Goal: Find specific page/section: Find specific page/section

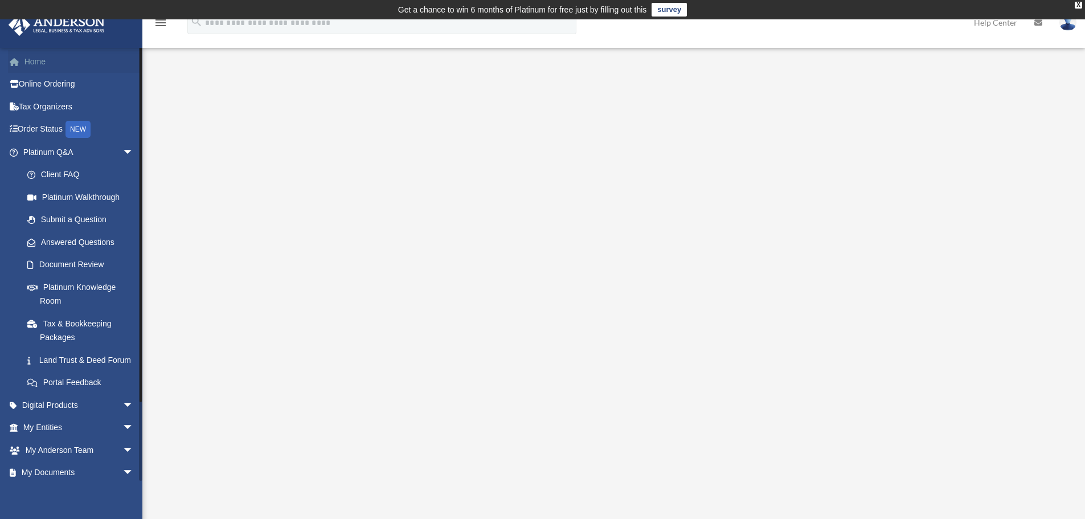
click at [32, 57] on link "Home" at bounding box center [79, 61] width 143 height 23
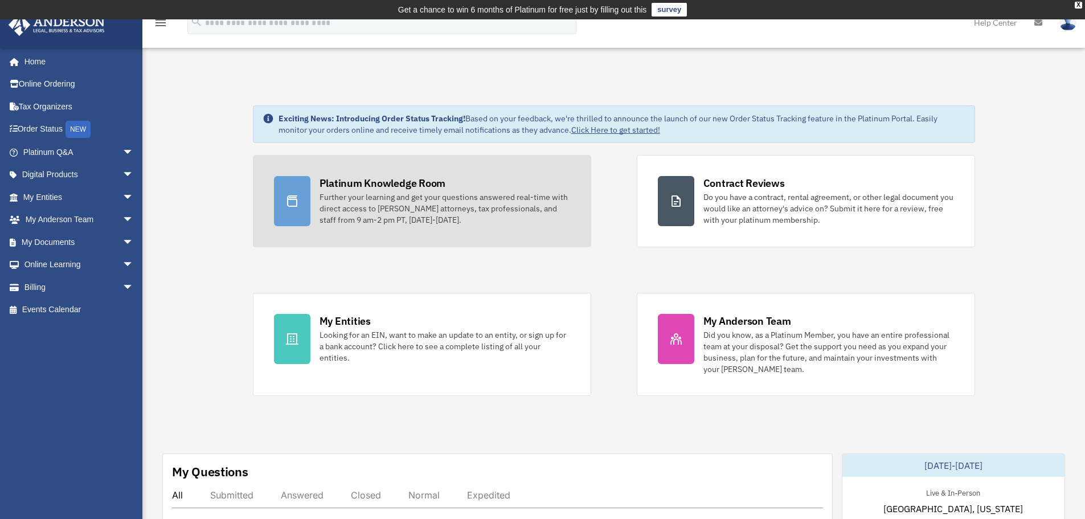
click at [346, 185] on div "Platinum Knowledge Room" at bounding box center [383, 183] width 126 height 14
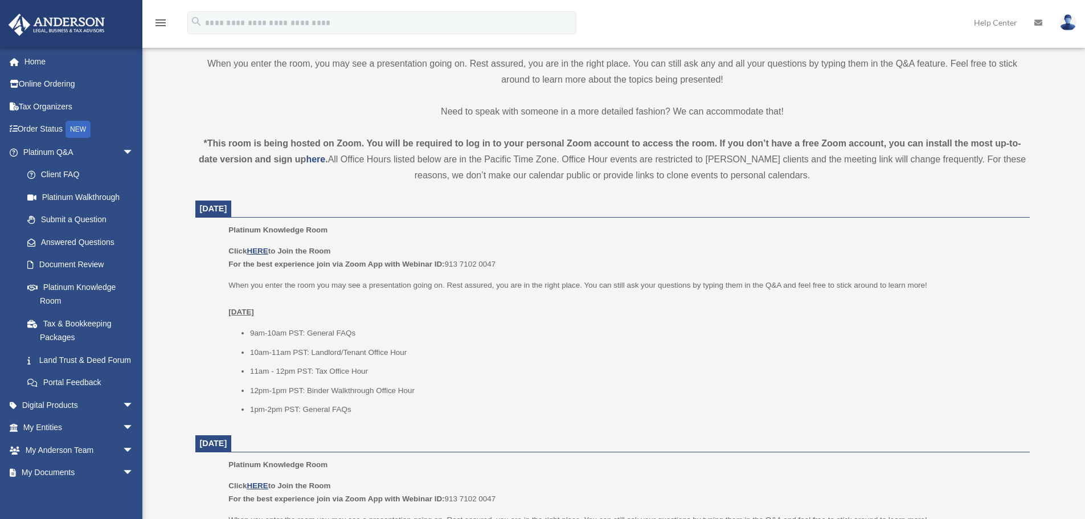
scroll to position [342, 0]
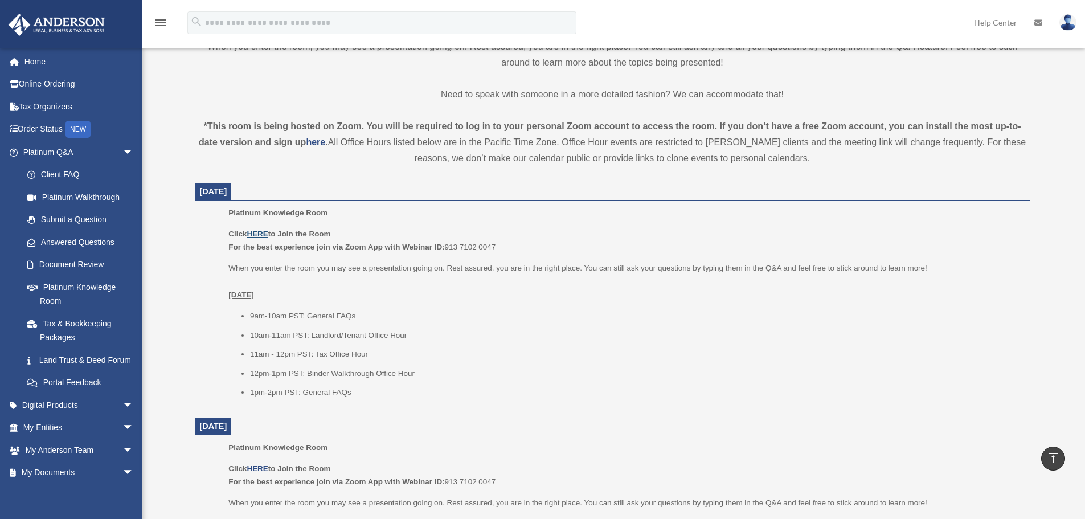
click at [254, 232] on u "HERE" at bounding box center [257, 234] width 21 height 9
